Goal: Find contact information: Find contact information

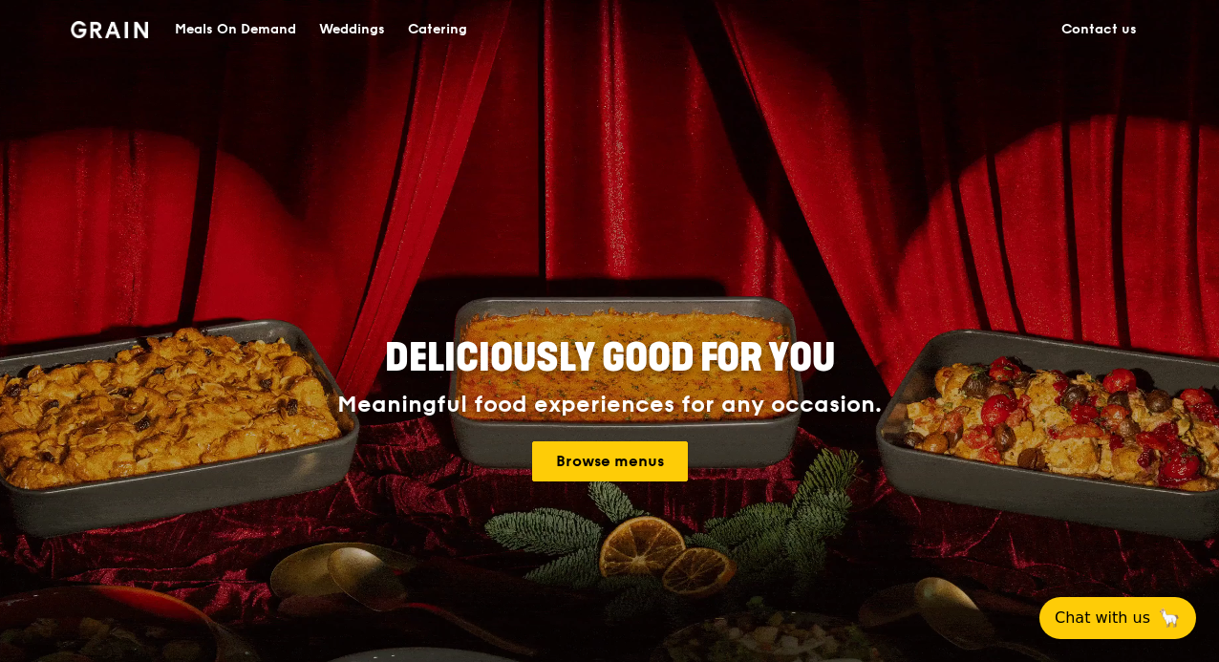
click at [649, 476] on link "Browse menus" at bounding box center [610, 461] width 156 height 40
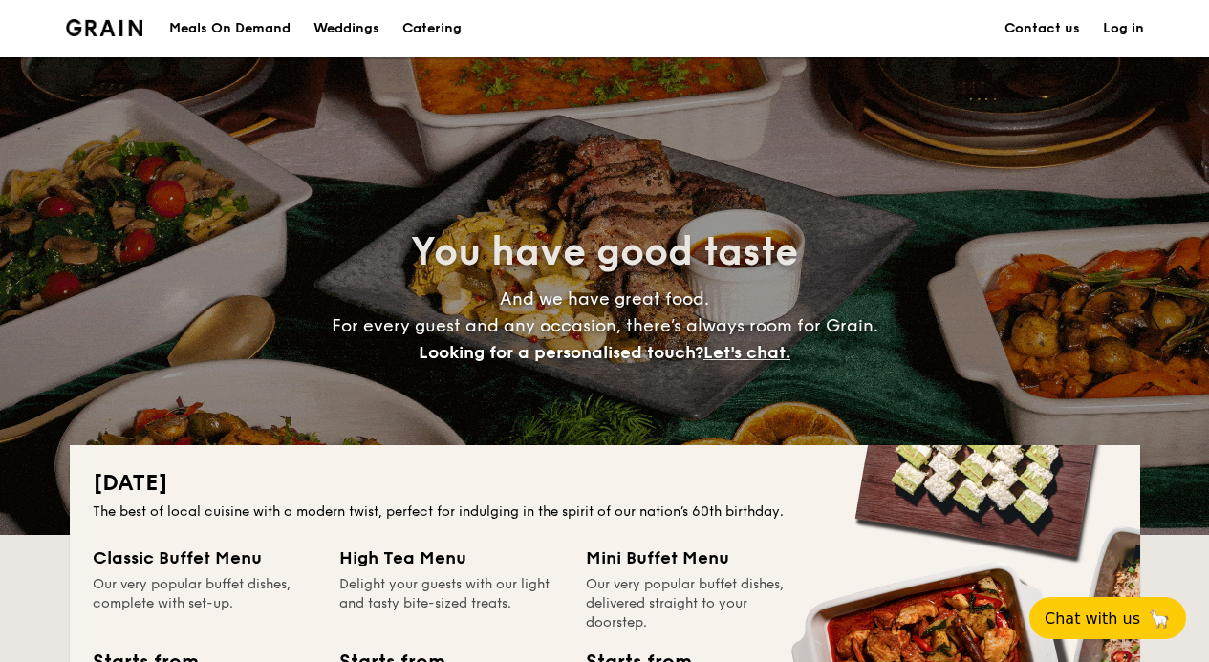
click at [1064, 26] on link "Contact us" at bounding box center [1041, 28] width 75 height 57
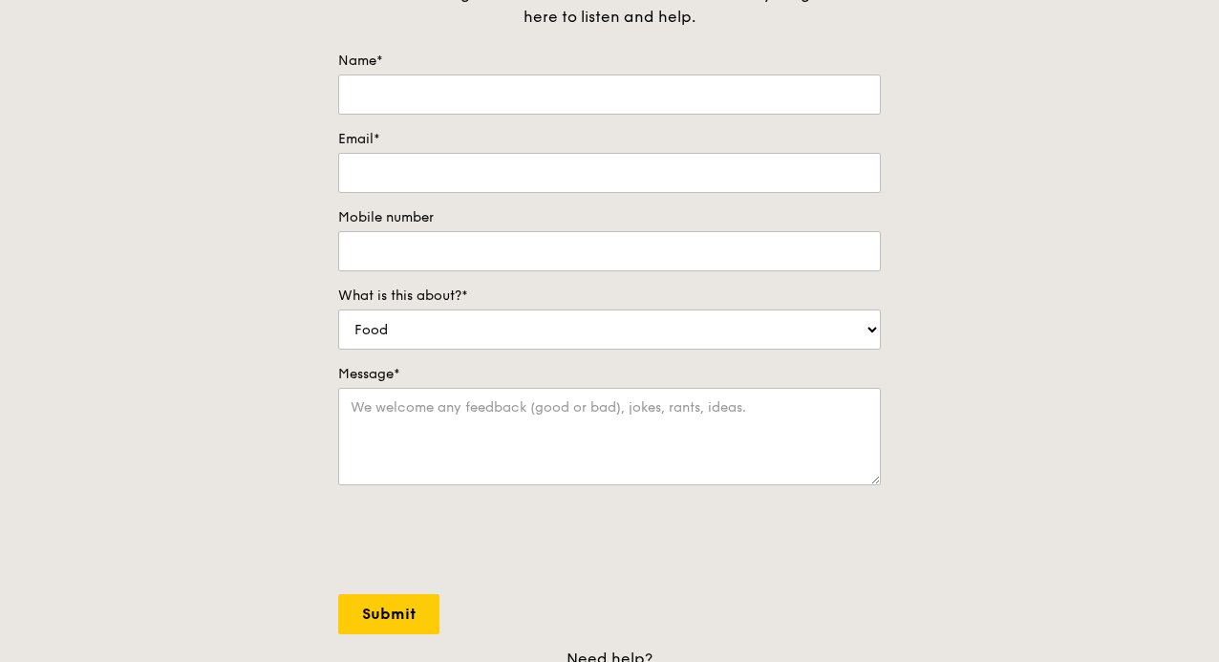
scroll to position [207, 0]
